Goal: Information Seeking & Learning: Learn about a topic

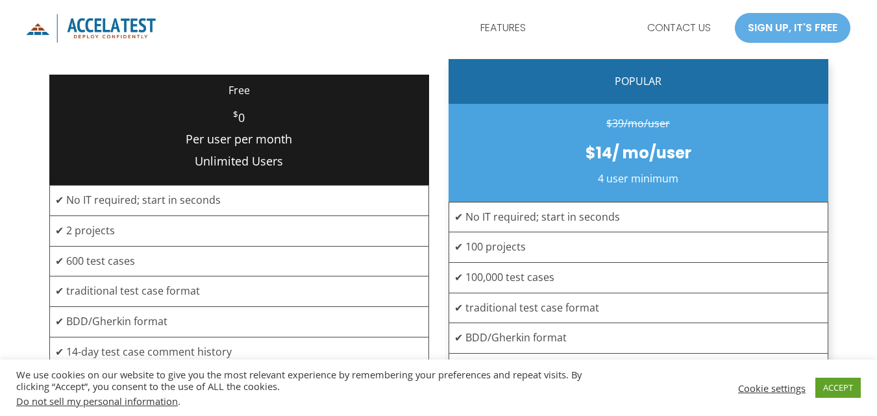
scroll to position [390, 0]
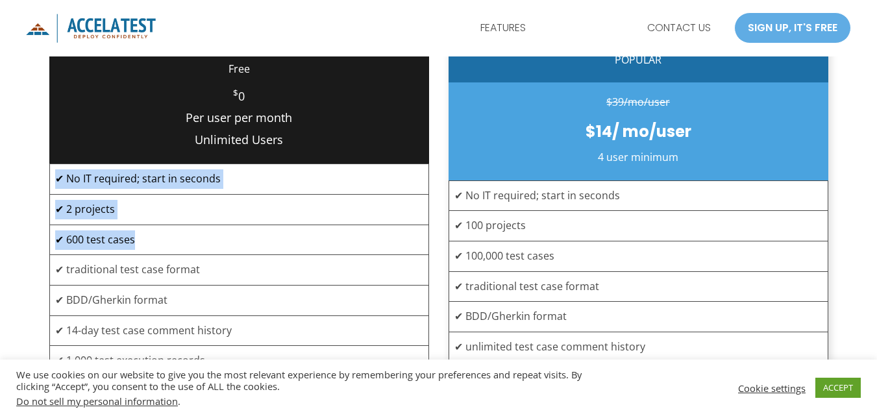
drag, startPoint x: 148, startPoint y: 236, endPoint x: 47, endPoint y: 247, distance: 101.3
click at [47, 247] on div "Free $ 0 Per user per month Unlimited Users ✔ No IT required; start in seconds …" at bounding box center [438, 279] width 877 height 612
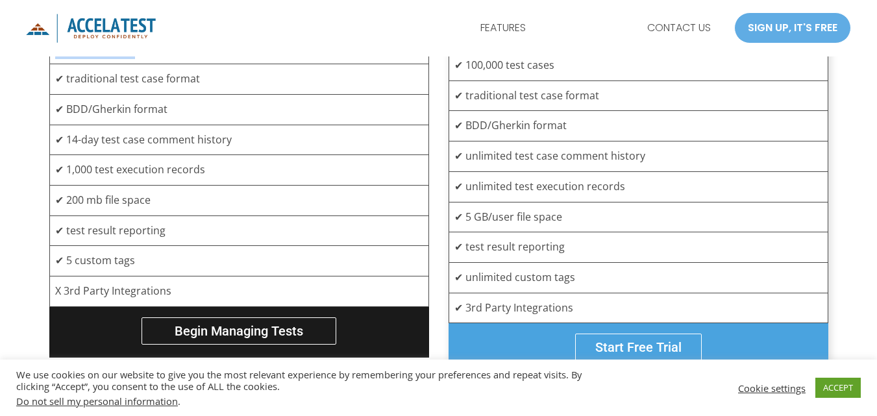
scroll to position [455, 0]
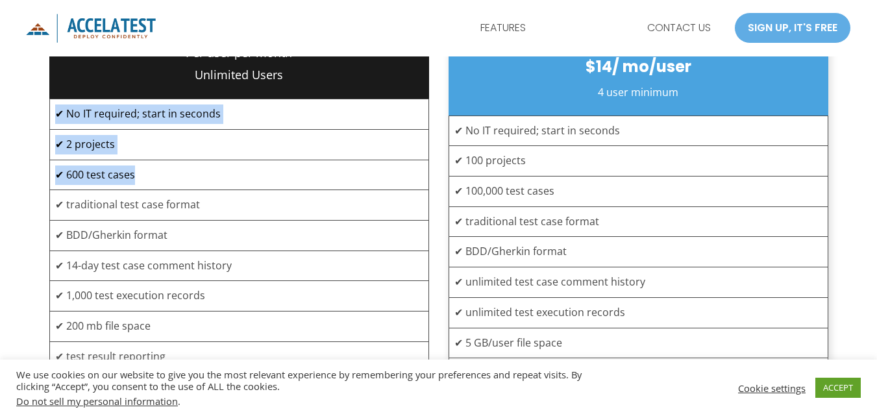
click at [140, 176] on td "✔ 600 test cases" at bounding box center [238, 175] width 379 height 31
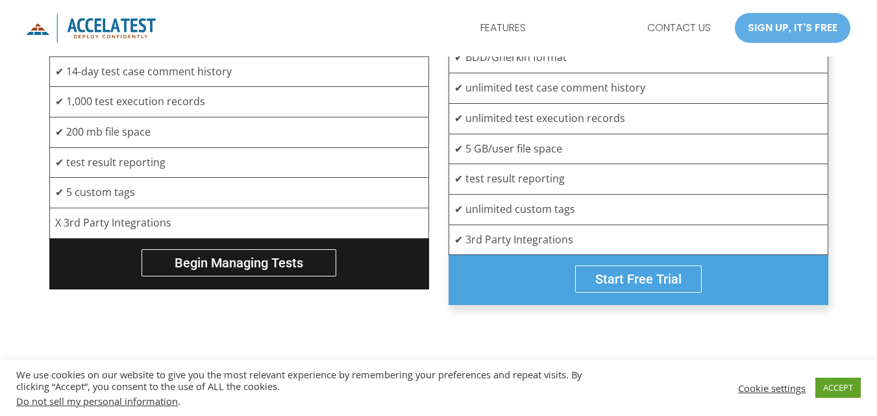
scroll to position [649, 0]
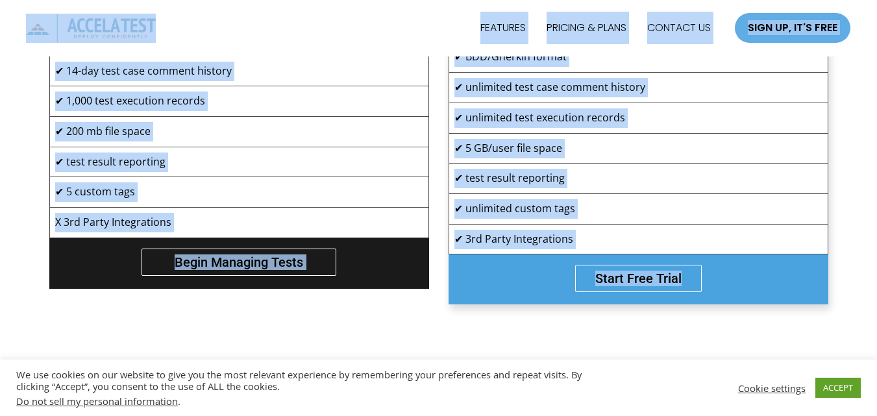
drag, startPoint x: 12, startPoint y: 11, endPoint x: 654, endPoint y: 331, distance: 717.6
click at [654, 331] on div "FEATURES PRICING & PLANS CONTACT US SIGN UP, IT'S FREE SIGN UP, IT'S FREE Main …" at bounding box center [438, 329] width 877 height 1957
click at [656, 329] on div at bounding box center [438, 368] width 877 height 88
click at [390, 38] on div "FEATURES PRICING & PLANS CONTACT US SIGN UP, IT'S FREE SIGN UP, IT'S FREE" at bounding box center [585, 28] width 532 height 50
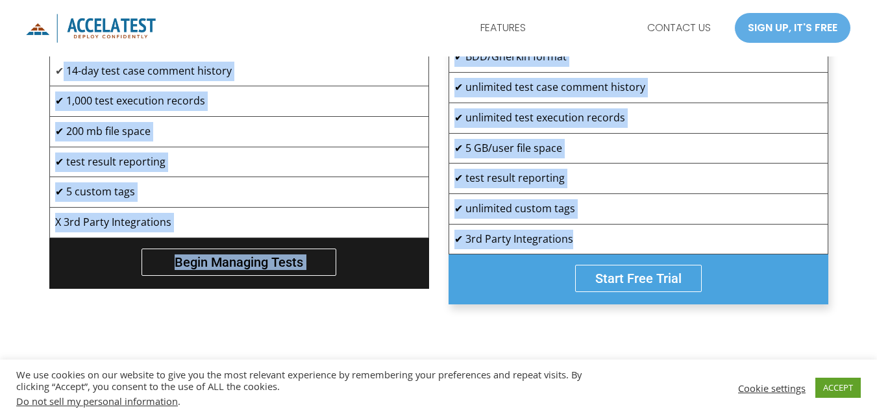
drag, startPoint x: 62, startPoint y: 68, endPoint x: 656, endPoint y: 232, distance: 617.1
click at [656, 232] on div "Free $ 0 Per user per month Unlimited Users ✔ No IT required; start in seconds …" at bounding box center [438, 41] width 779 height 527
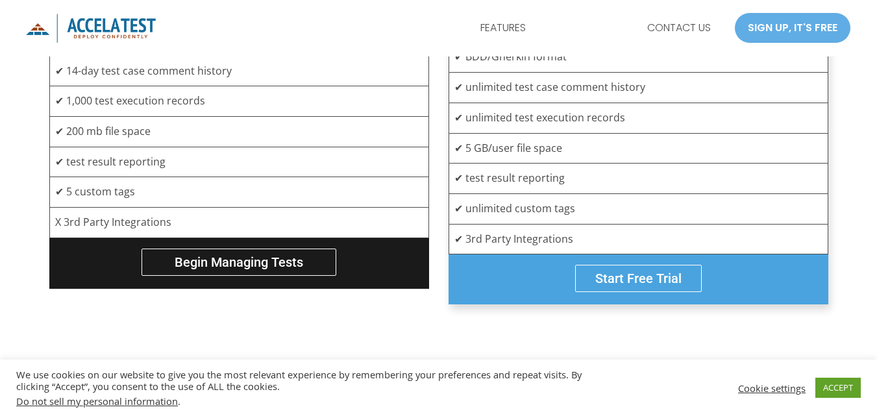
click at [765, 335] on div at bounding box center [438, 368] width 877 height 88
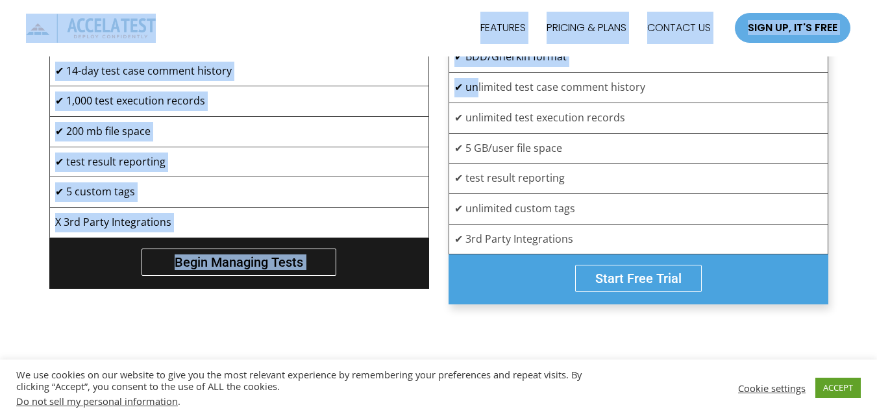
drag, startPoint x: 29, startPoint y: 39, endPoint x: 478, endPoint y: 102, distance: 453.7
click at [478, 102] on div "FEATURES PRICING & PLANS CONTACT US SIGN UP, IT'S FREE SIGN UP, IT'S FREE Main …" at bounding box center [438, 329] width 877 height 1957
click at [353, 43] on div "FEATURES PRICING & PLANS CONTACT US SIGN UP, IT'S FREE SIGN UP, IT'S FREE" at bounding box center [585, 28] width 532 height 50
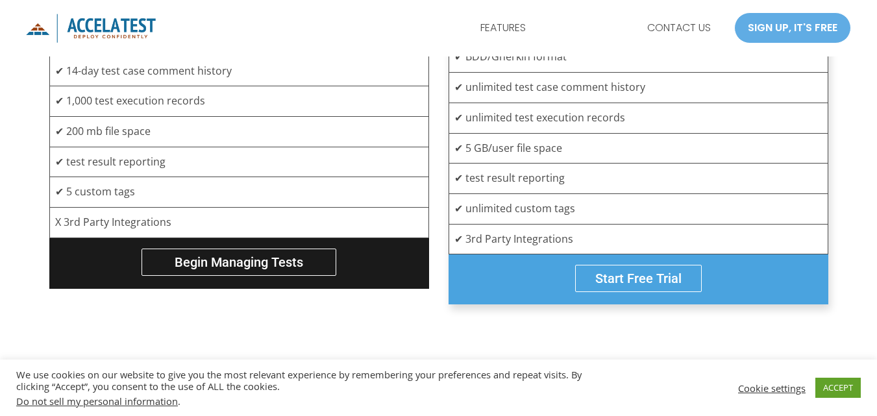
click at [213, 63] on td "✔ 14-day test case comment history" at bounding box center [238, 71] width 379 height 31
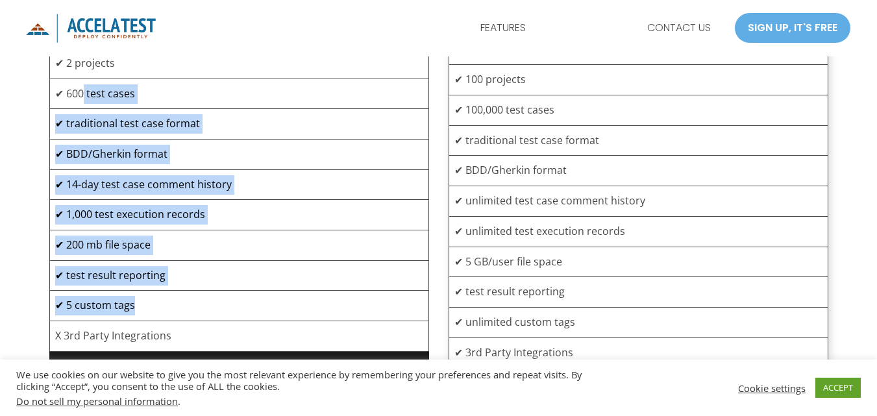
scroll to position [455, 0]
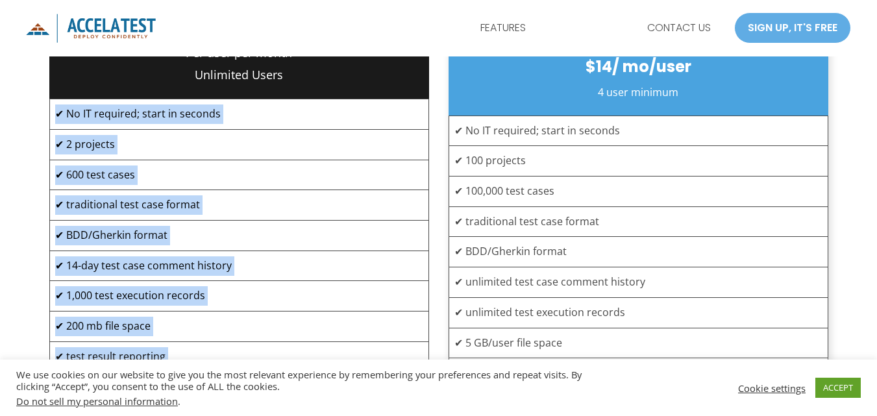
drag, startPoint x: 181, startPoint y: 255, endPoint x: 51, endPoint y: 123, distance: 185.1
click at [51, 123] on tbody "✔ No IT required; start in seconds ✔ 2 projects ✔ 600 test cases ✔ traditional …" at bounding box center [238, 266] width 379 height 334
copy tbody "✔ No IT required; start in seconds ✔ 2 projects ✔ 600 test cases ✔ traditional …"
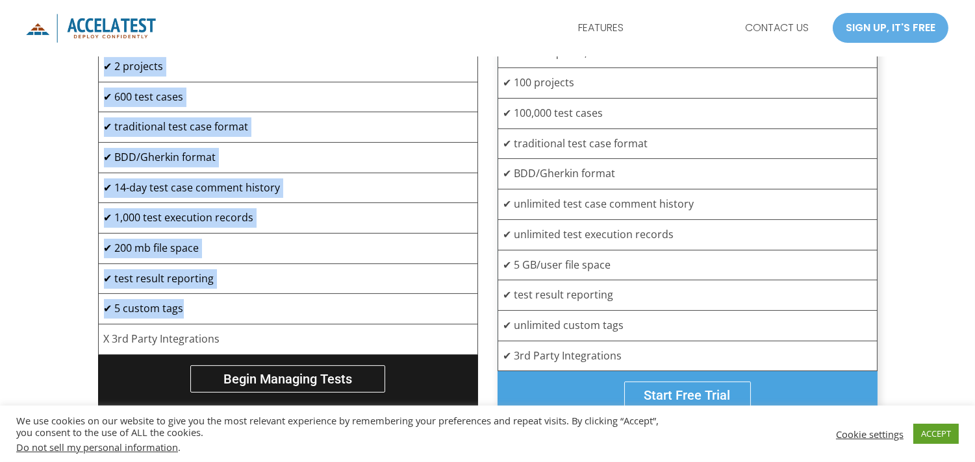
scroll to position [577, 0]
